Goal: Information Seeking & Learning: Learn about a topic

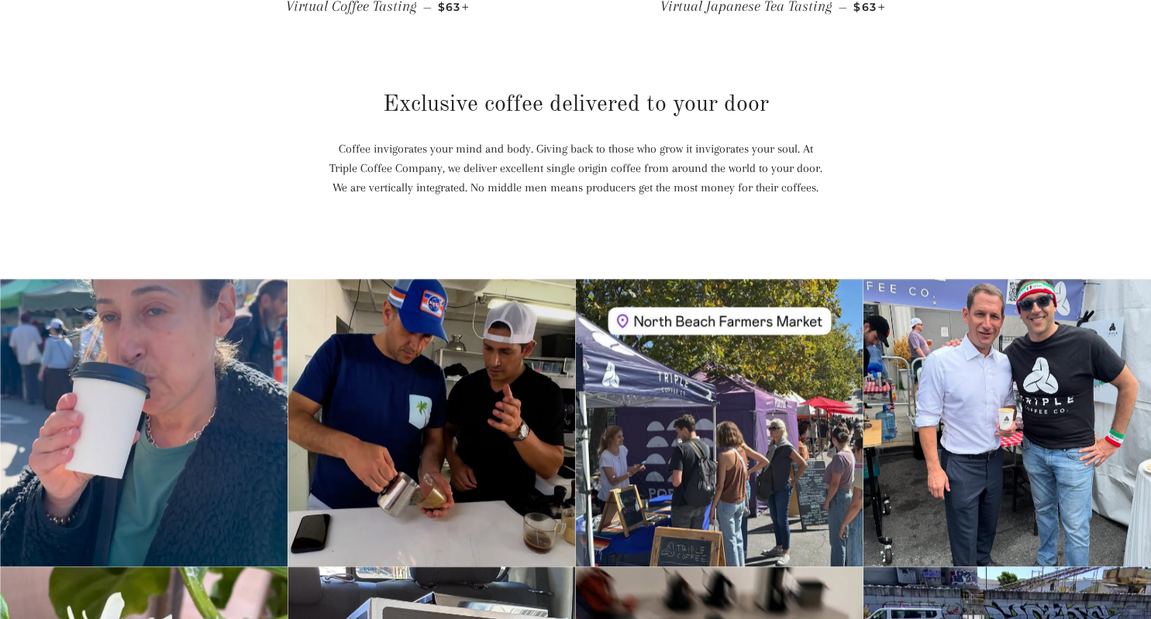
scroll to position [1145, 0]
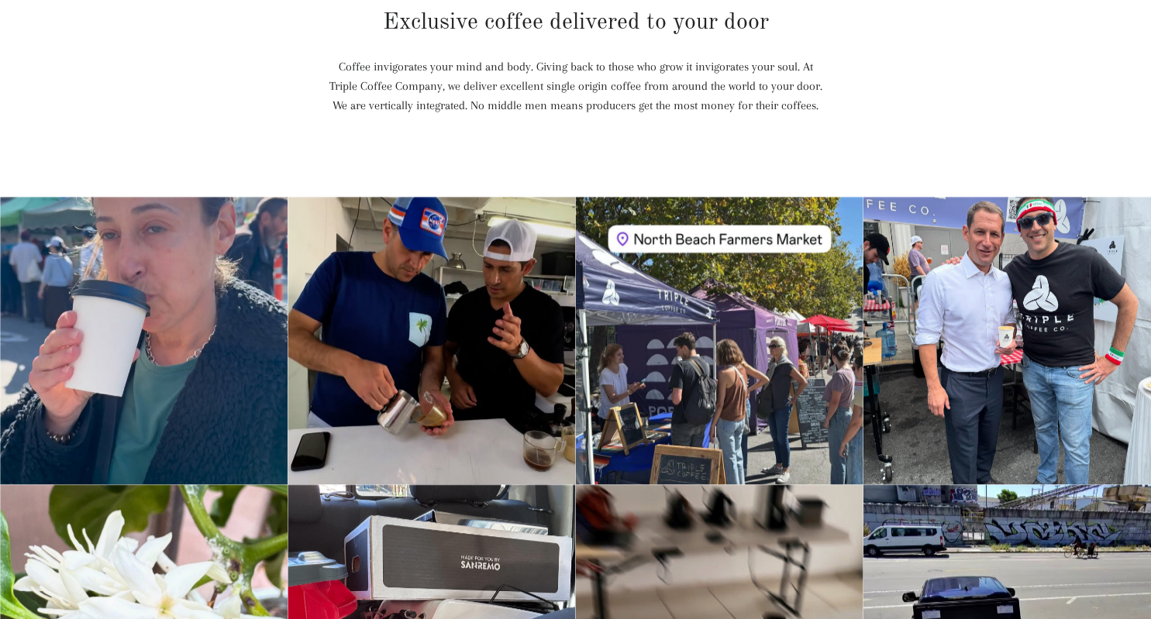
click at [954, 270] on div "Instagram post opens in a popup" at bounding box center [1006, 340] width 287 height 287
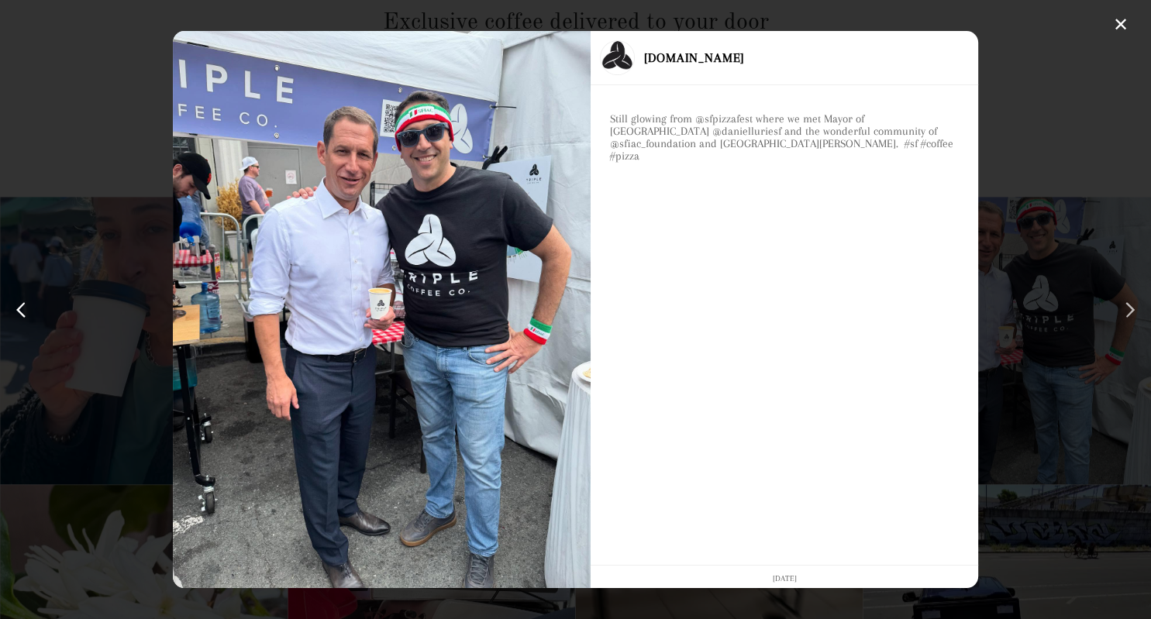
click at [1131, 302] on div "next post" at bounding box center [1126, 310] width 25 height 25
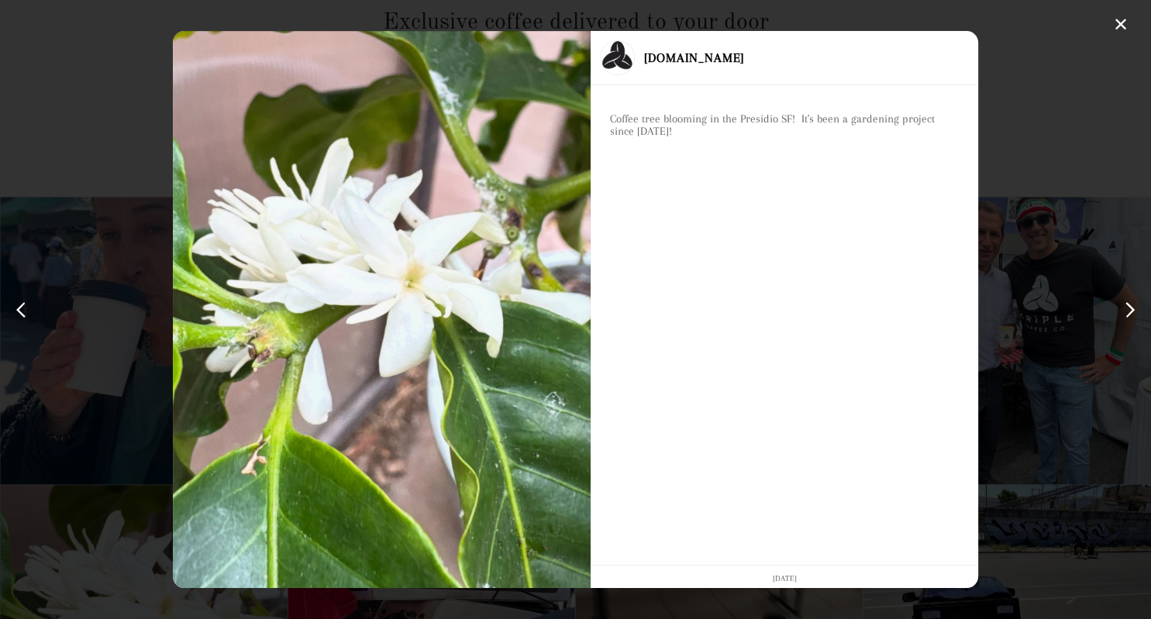
click at [1131, 302] on div "next post" at bounding box center [1126, 310] width 25 height 25
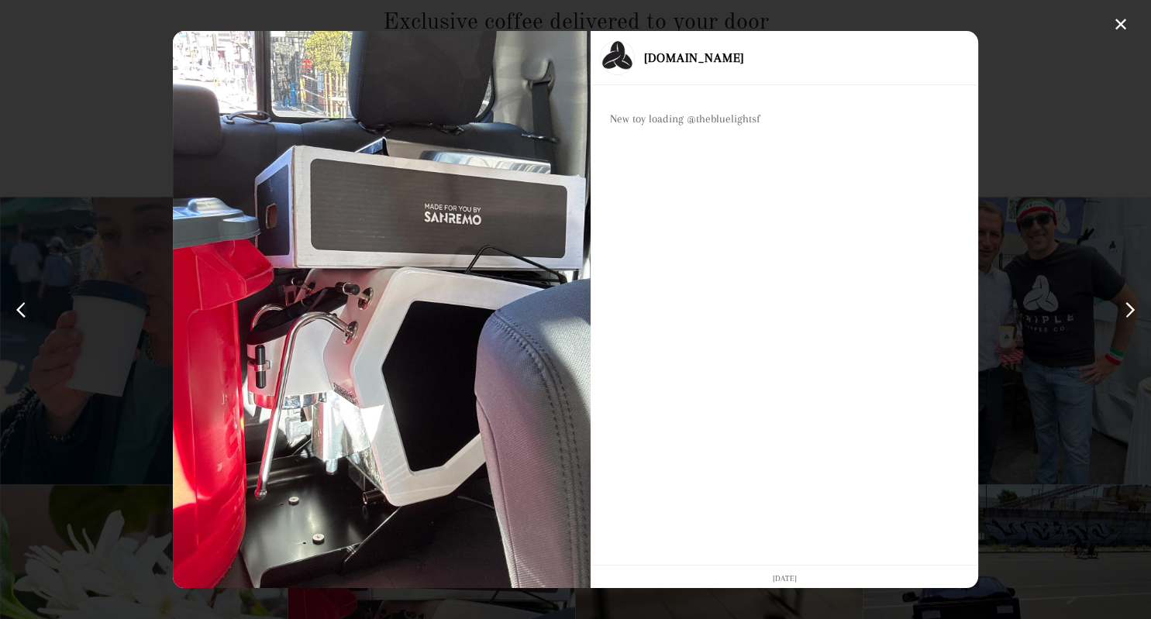
click at [1131, 302] on div "next post" at bounding box center [1126, 310] width 25 height 25
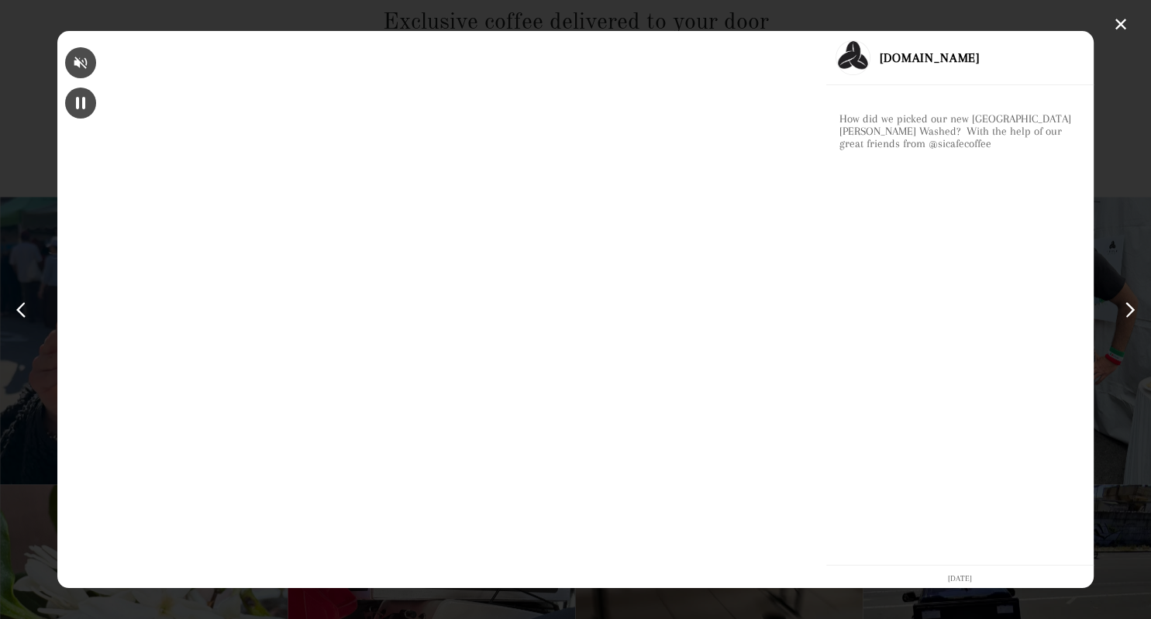
click at [1131, 302] on div "next post" at bounding box center [1126, 310] width 25 height 25
click at [19, 305] on div "previous post" at bounding box center [24, 310] width 25 height 25
click at [1120, 308] on div "next post" at bounding box center [1126, 310] width 25 height 25
click at [1123, 307] on div "next post" at bounding box center [1126, 310] width 25 height 25
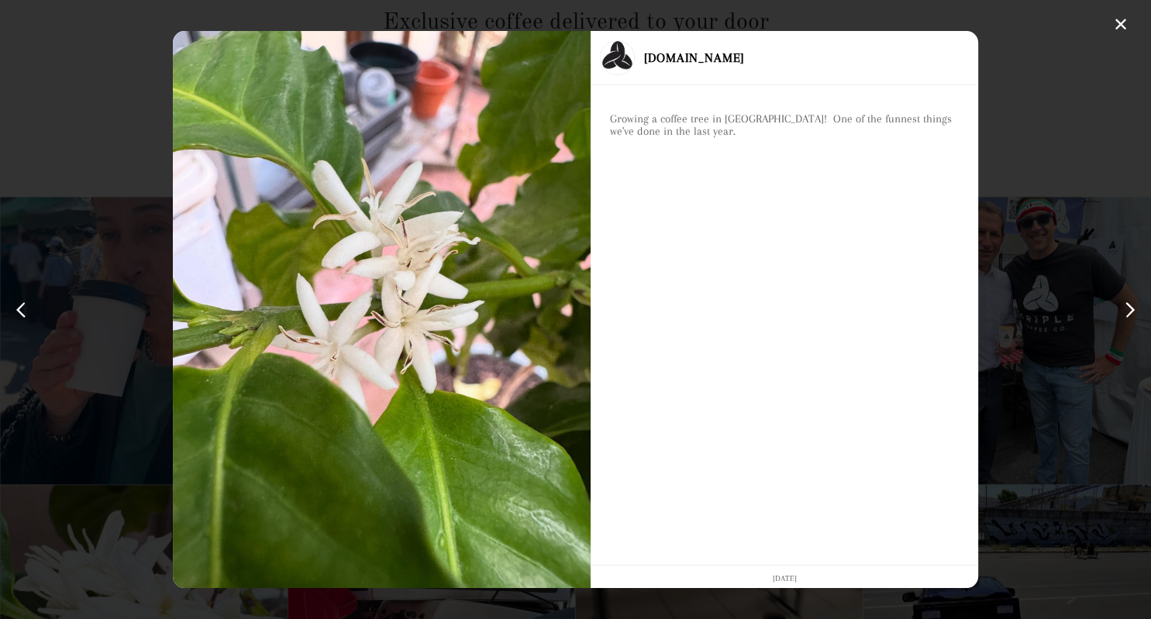
click at [1123, 307] on div "next post" at bounding box center [1126, 310] width 25 height 25
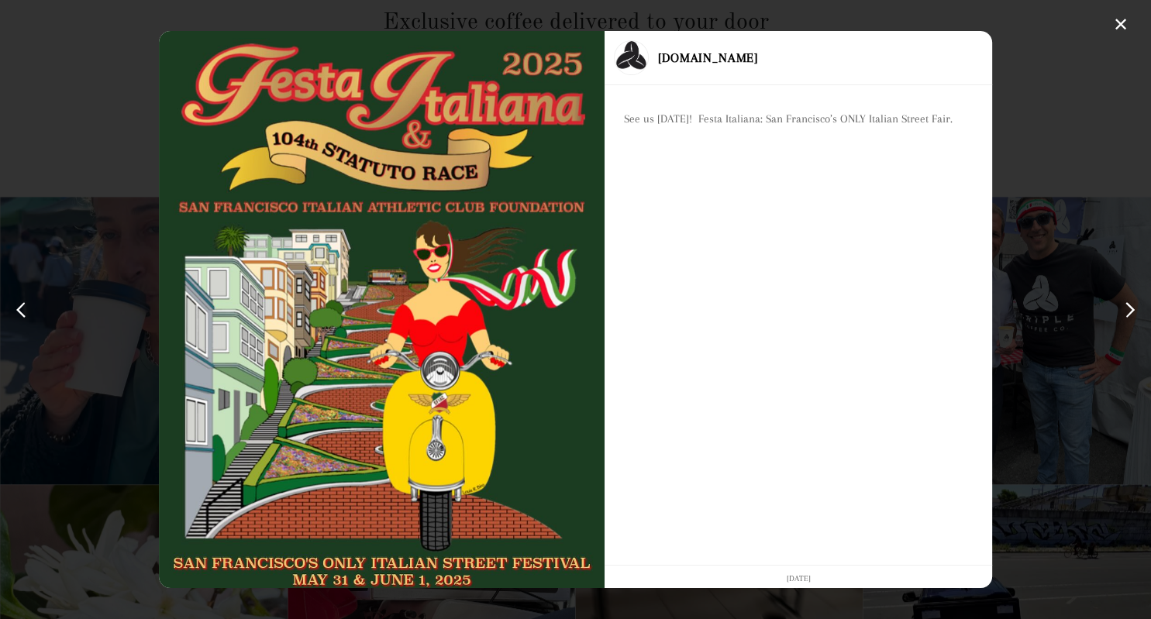
click at [1123, 307] on div "next post" at bounding box center [1126, 310] width 25 height 25
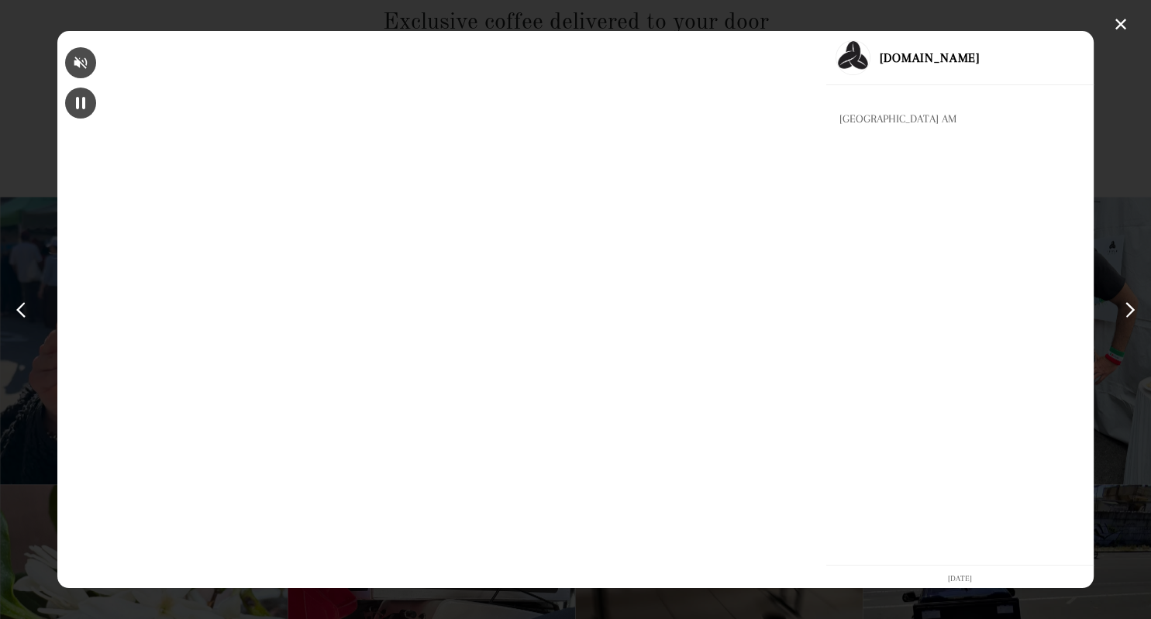
click at [1123, 307] on div "next post" at bounding box center [1126, 310] width 25 height 25
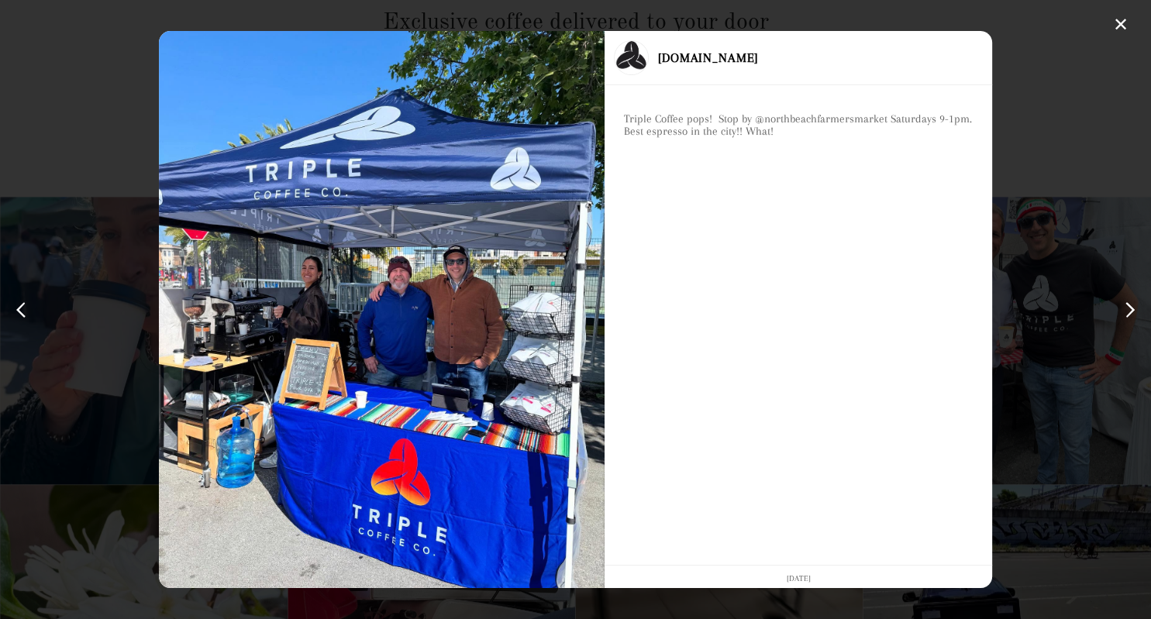
click at [1123, 307] on div "next post" at bounding box center [1126, 310] width 25 height 25
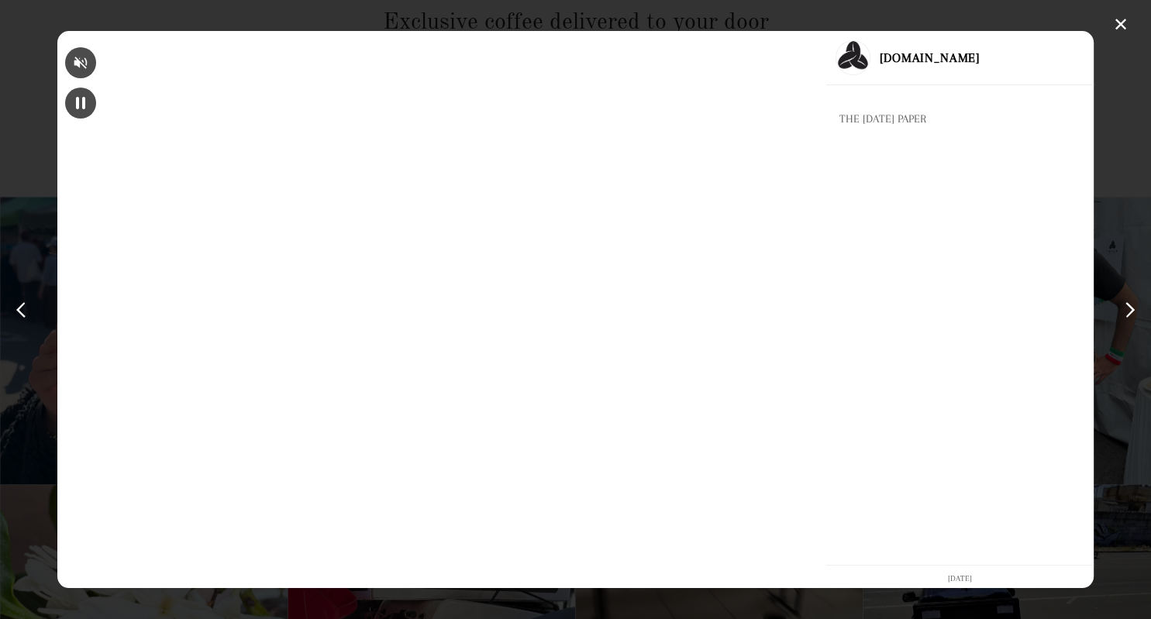
click at [1123, 307] on div "next post" at bounding box center [1126, 310] width 25 height 25
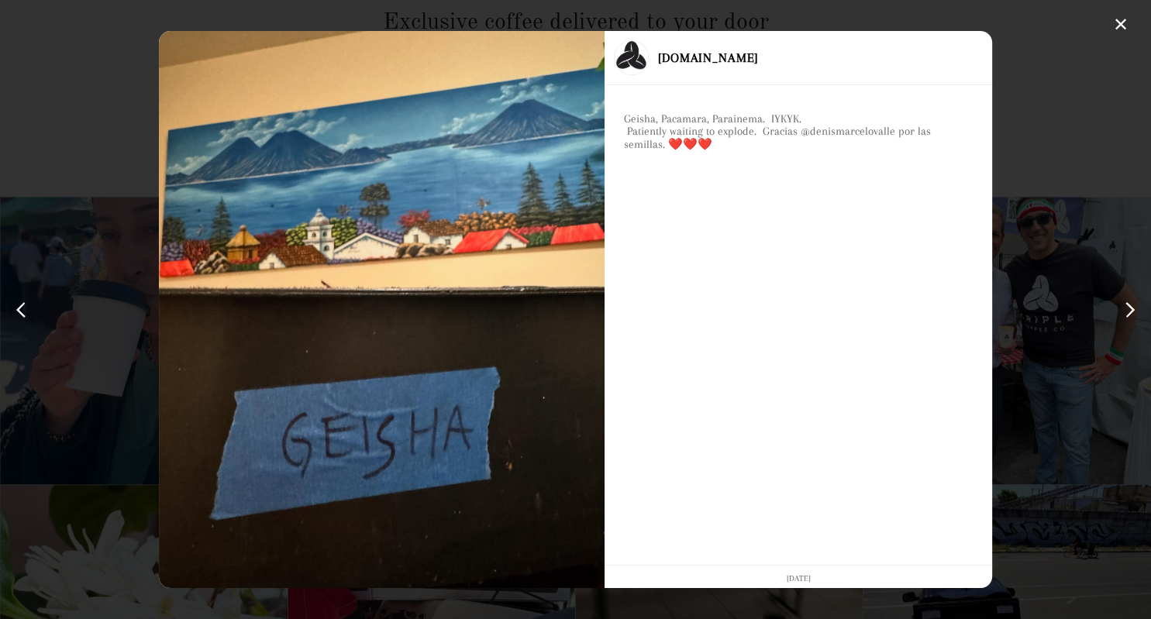
click at [1123, 307] on div "next post" at bounding box center [1126, 310] width 25 height 25
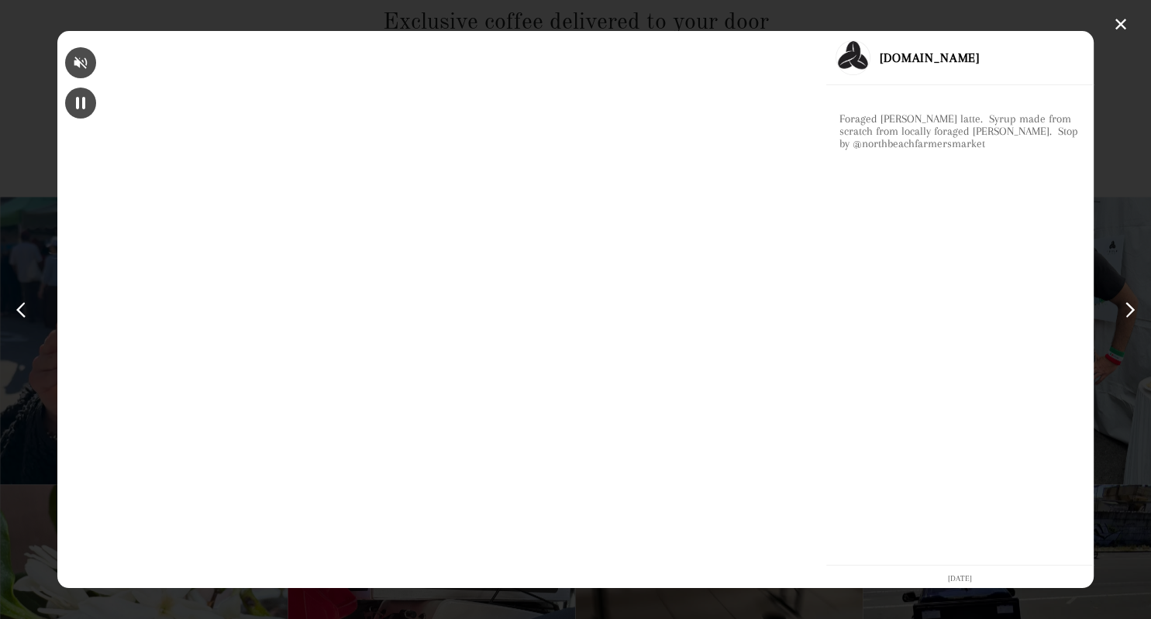
click at [1123, 307] on div "next post" at bounding box center [1126, 310] width 25 height 25
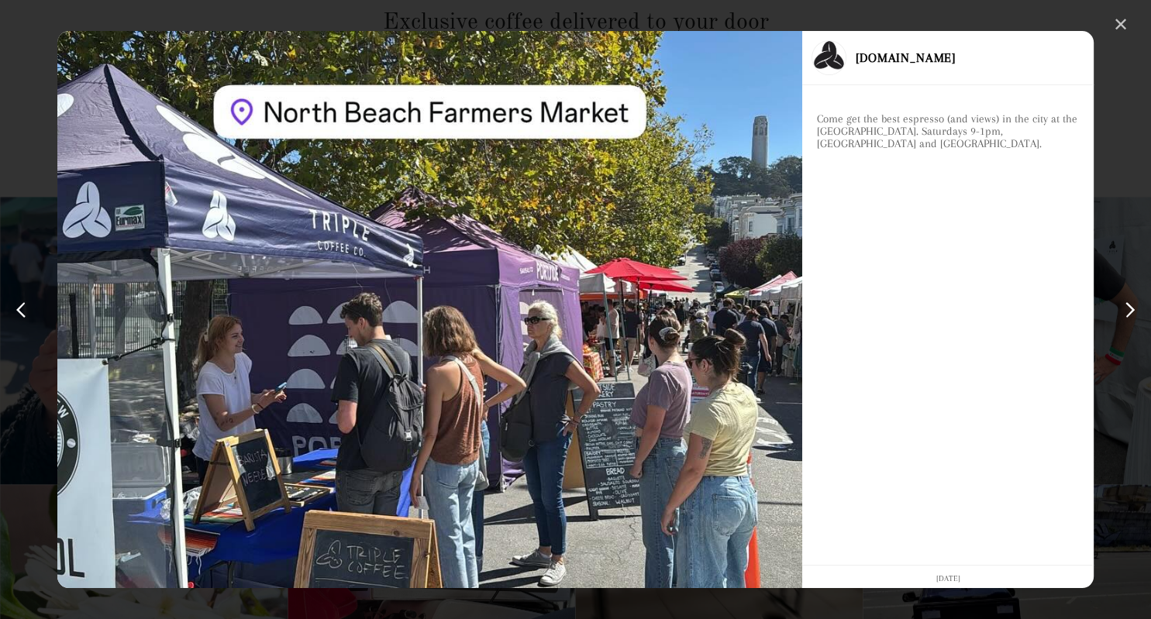
click at [1113, 21] on div "✕" at bounding box center [1120, 24] width 23 height 23
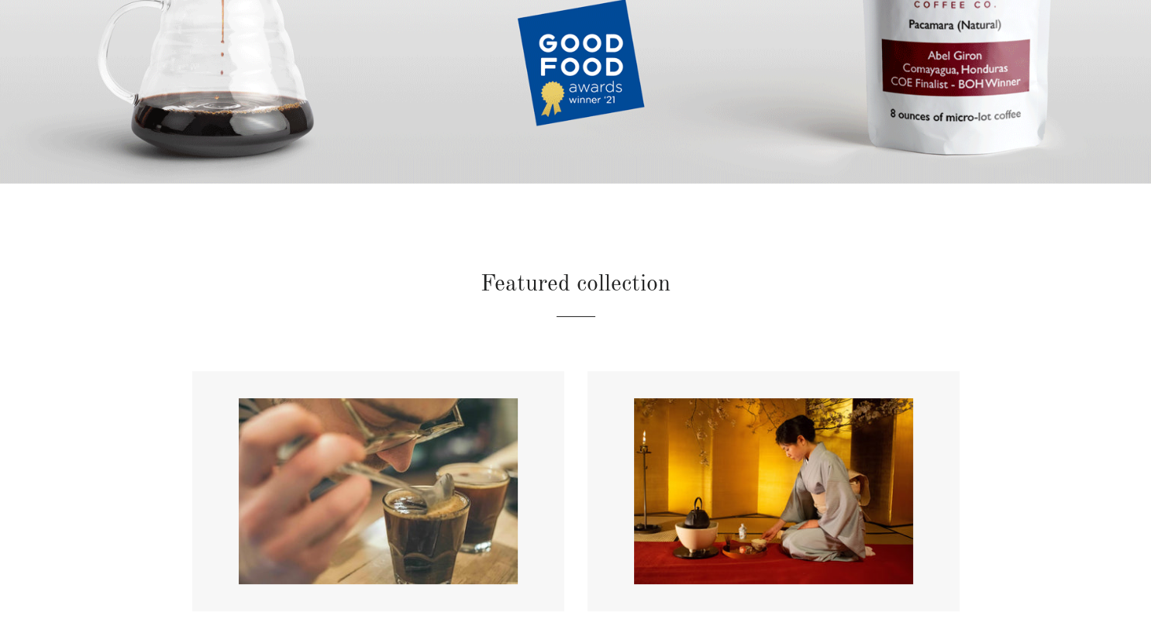
scroll to position [0, 0]
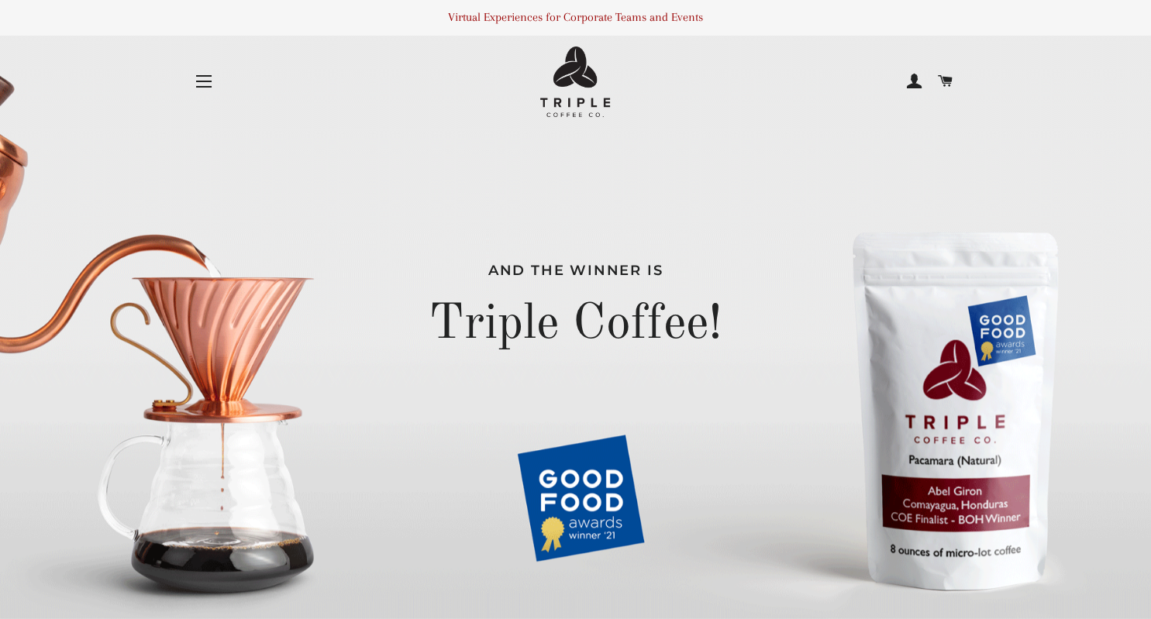
click at [200, 81] on button "Site navigation" at bounding box center [203, 81] width 39 height 39
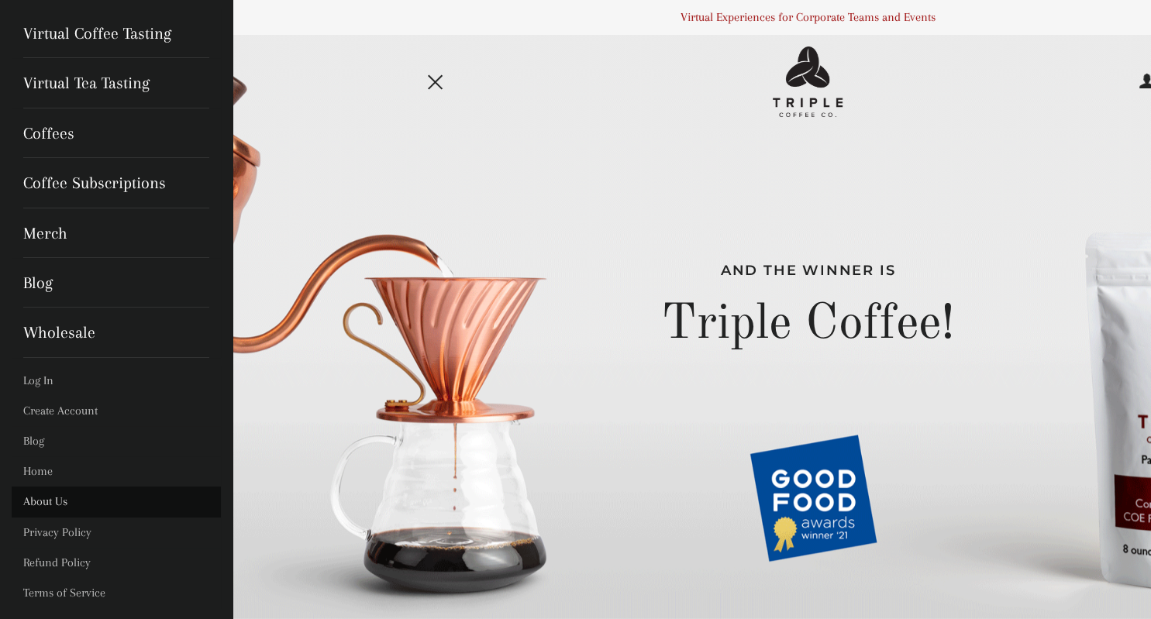
click at [60, 501] on link "About Us" at bounding box center [116, 502] width 209 height 30
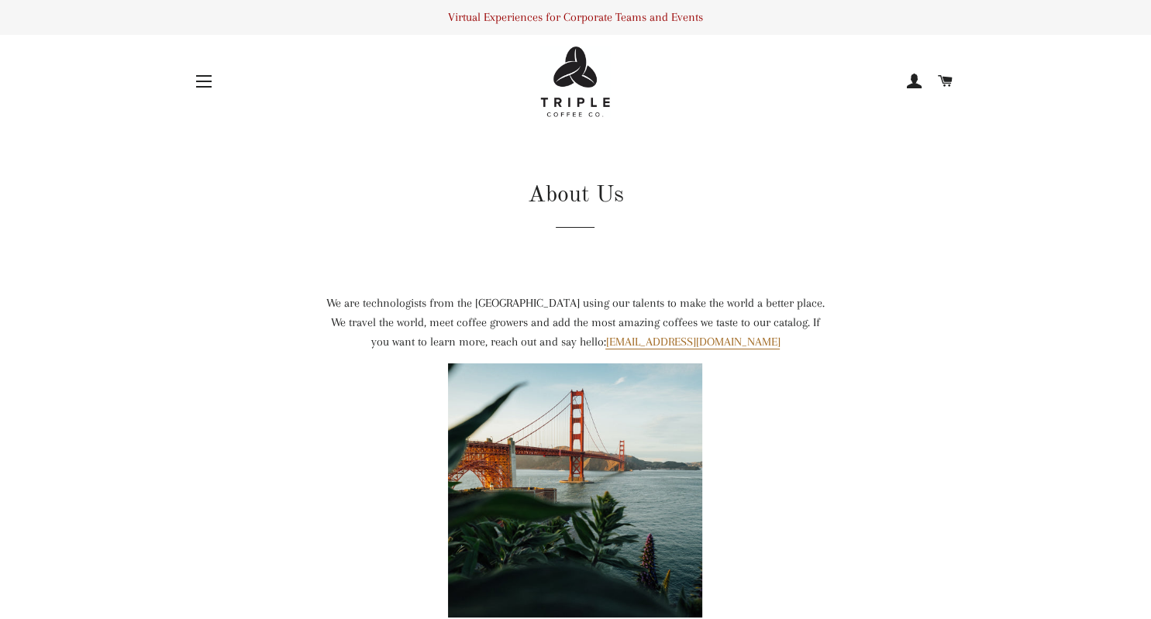
click at [203, 84] on button "Site navigation" at bounding box center [203, 81] width 39 height 39
